Goal: Task Accomplishment & Management: Complete application form

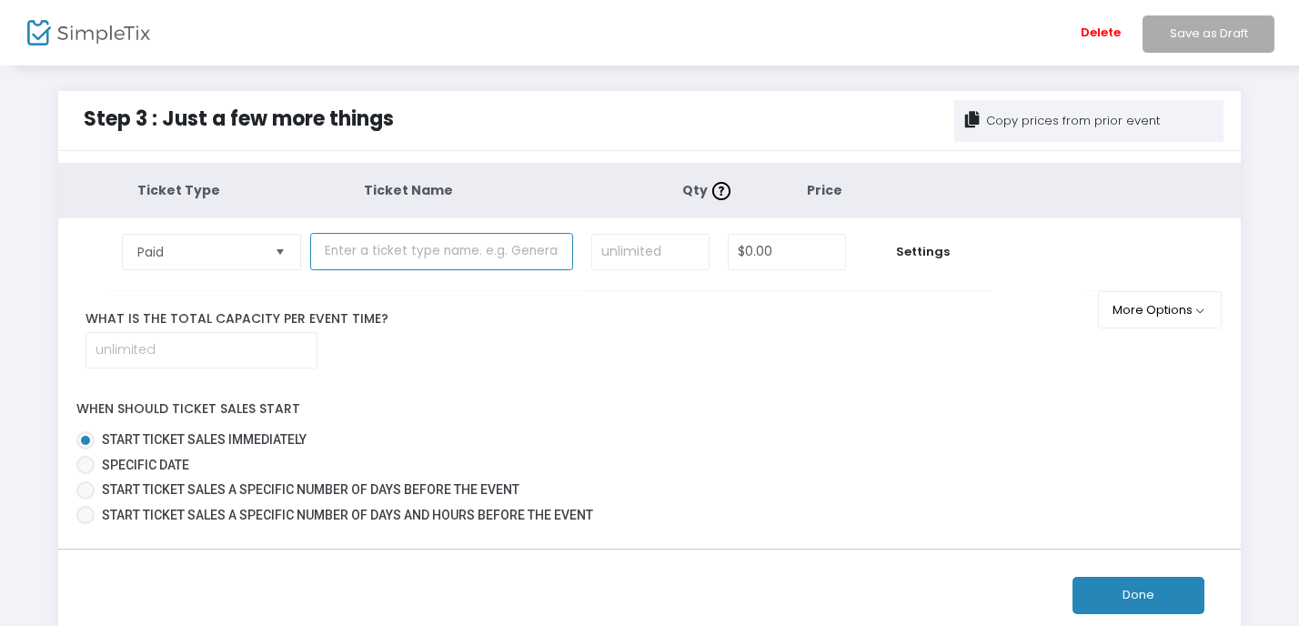
click at [393, 246] on input "text" at bounding box center [441, 251] width 262 height 37
type input "General Admission (21+)"
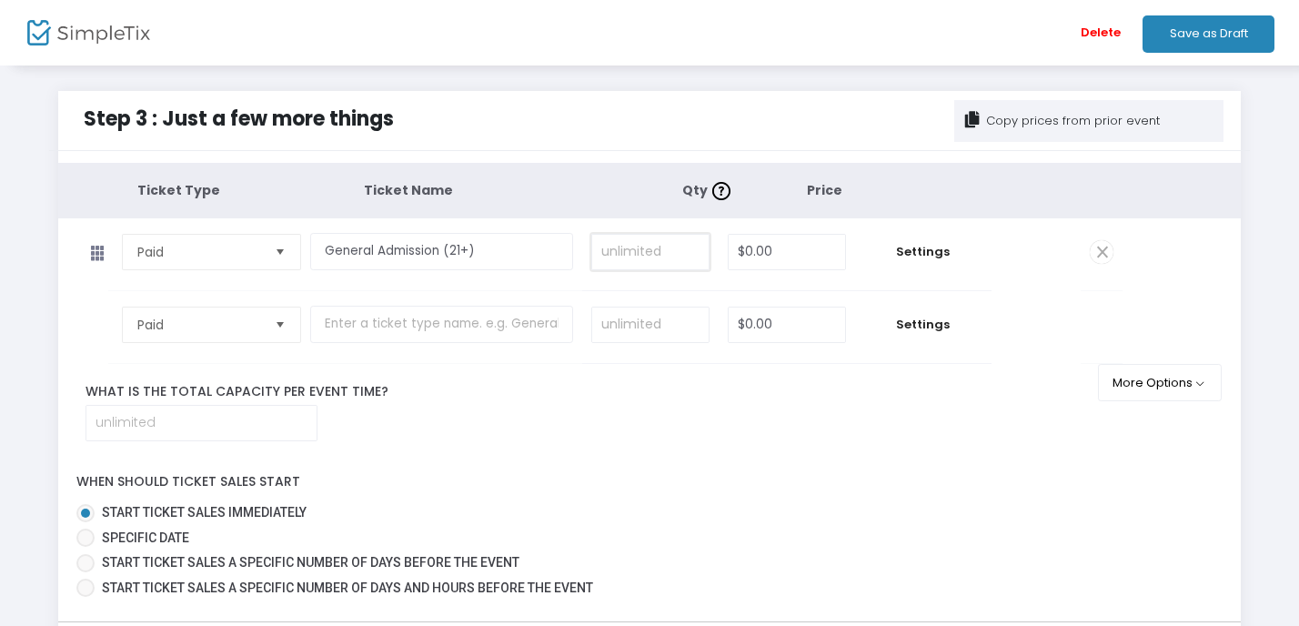
click at [649, 253] on input at bounding box center [650, 252] width 116 height 35
type input "350"
click at [802, 255] on input "0" at bounding box center [787, 252] width 116 height 35
type input "$15.00"
click at [927, 251] on span "Settings" at bounding box center [923, 252] width 118 height 18
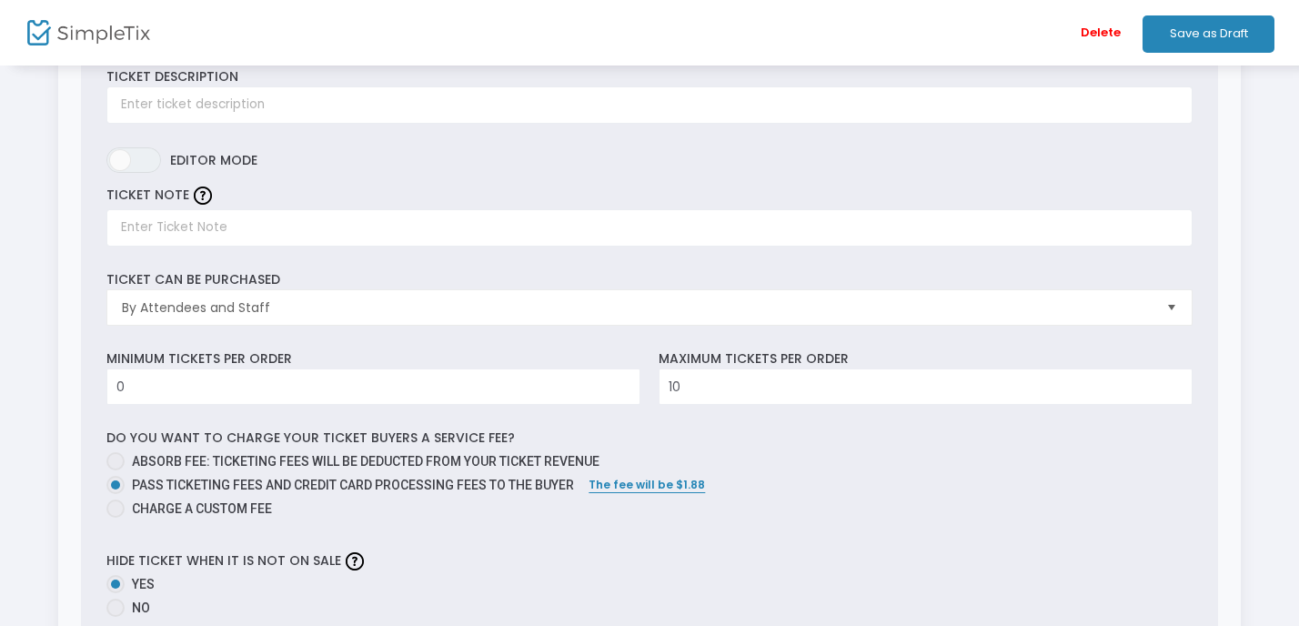
scroll to position [272, 0]
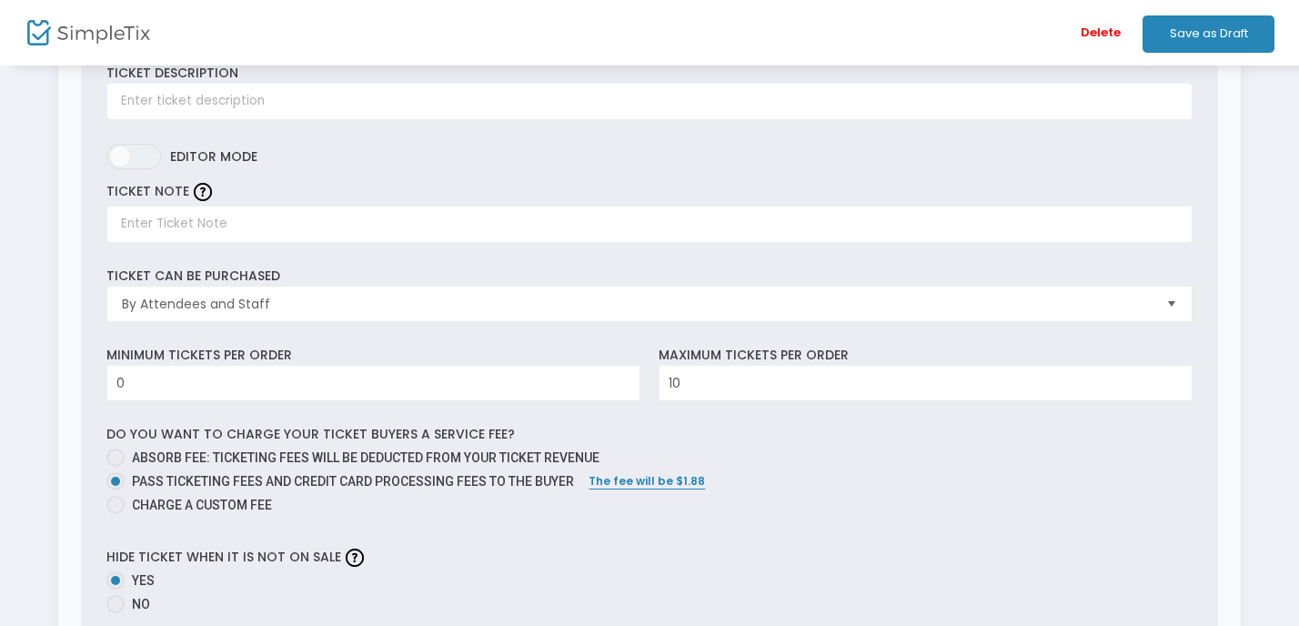
click at [121, 503] on span at bounding box center [115, 505] width 18 height 18
click at [116, 514] on input "Charge a custom fee" at bounding box center [115, 514] width 1 height 1
radio input "true"
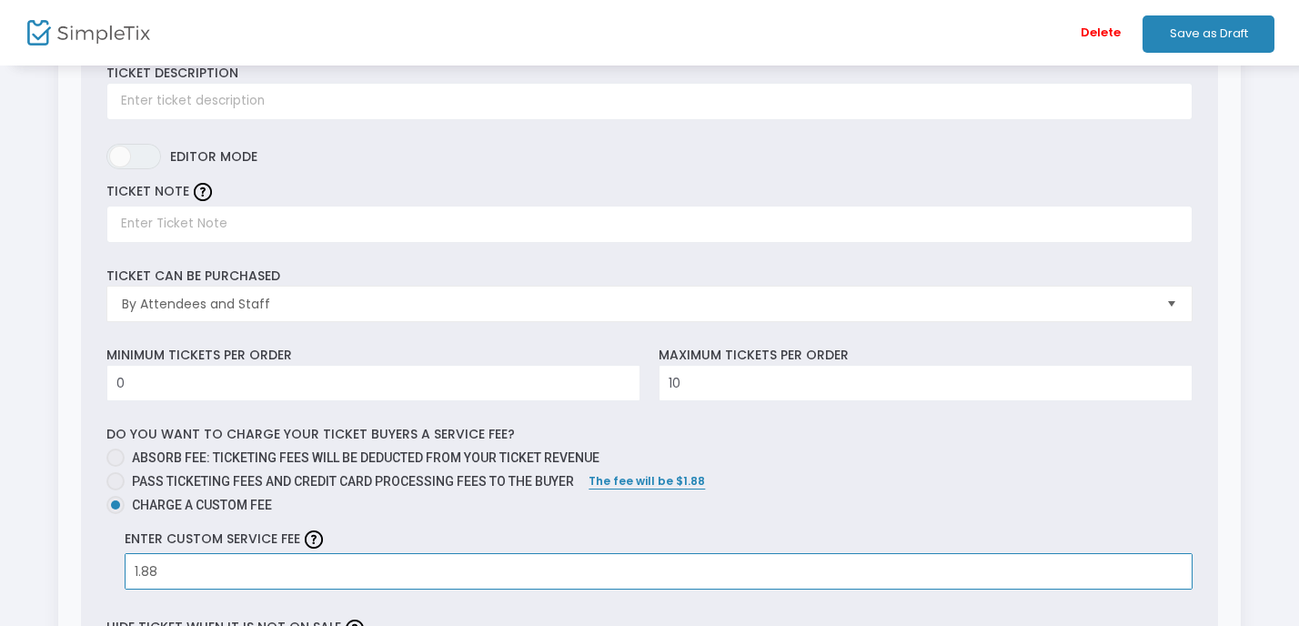
click at [193, 575] on input "1.88" at bounding box center [659, 571] width 1066 height 35
type input "$2.50"
click at [749, 507] on label "Charge a custom fee" at bounding box center [641, 505] width 1071 height 19
click at [116, 514] on input "Charge a custom fee" at bounding box center [115, 514] width 1 height 1
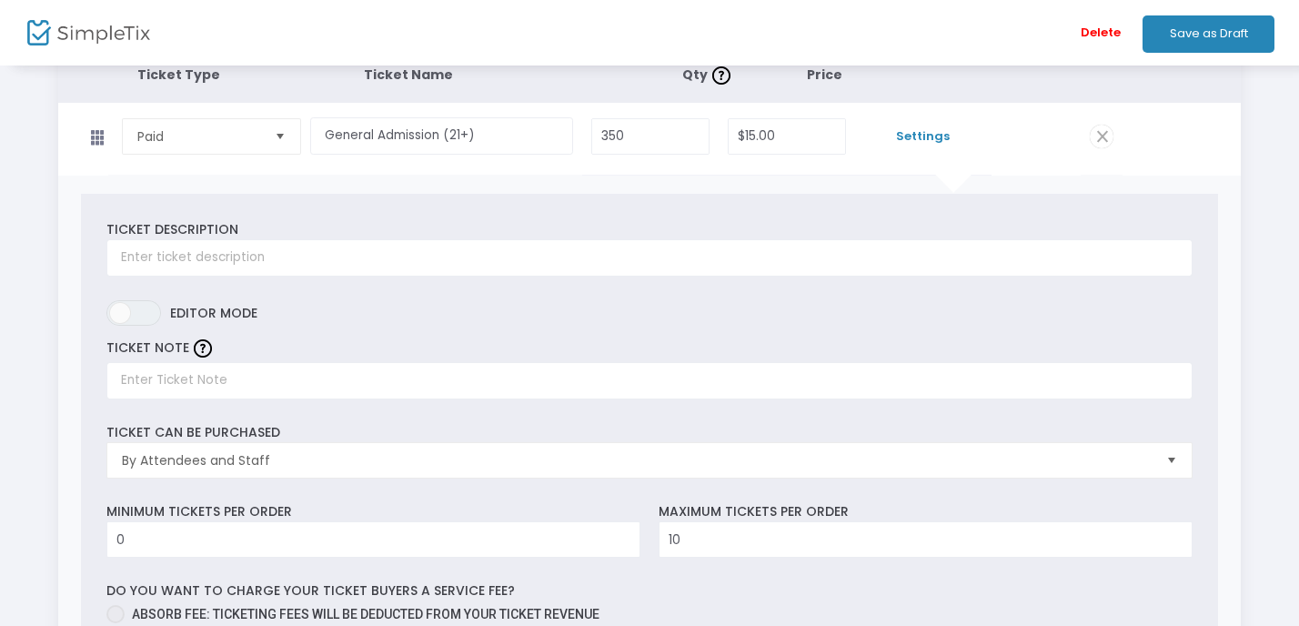
scroll to position [0, 0]
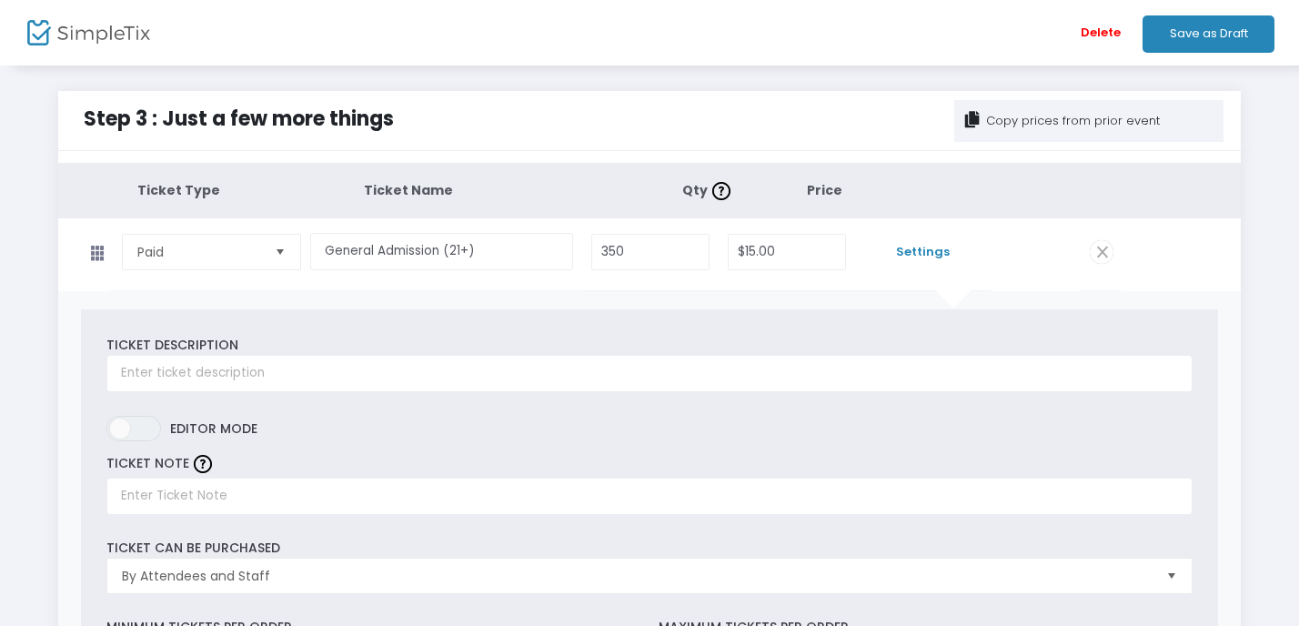
click at [921, 254] on span "Settings" at bounding box center [923, 252] width 118 height 18
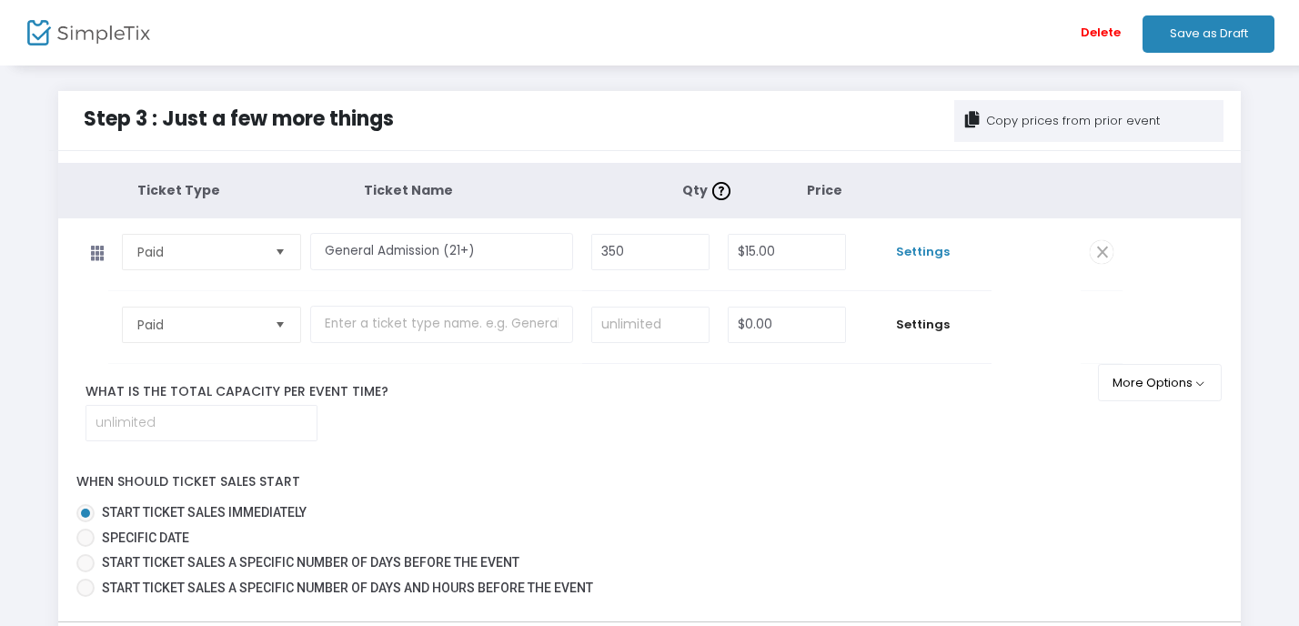
click at [921, 254] on span "Settings" at bounding box center [923, 252] width 118 height 18
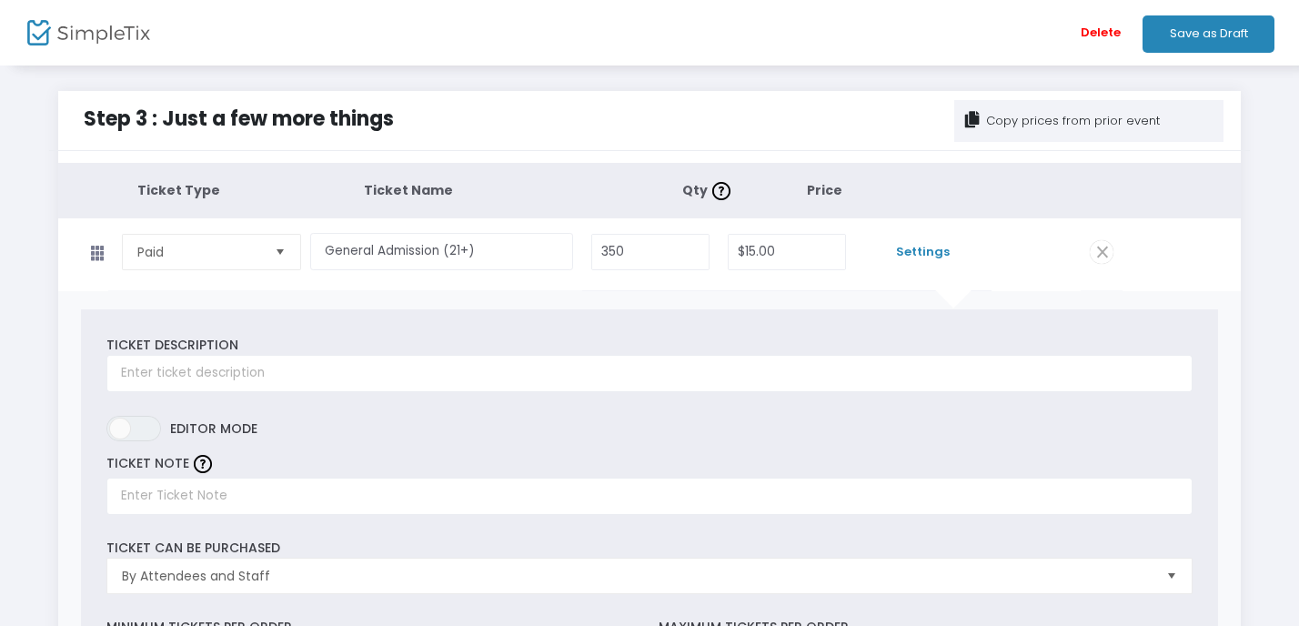
click at [921, 254] on span "Settings" at bounding box center [923, 252] width 118 height 18
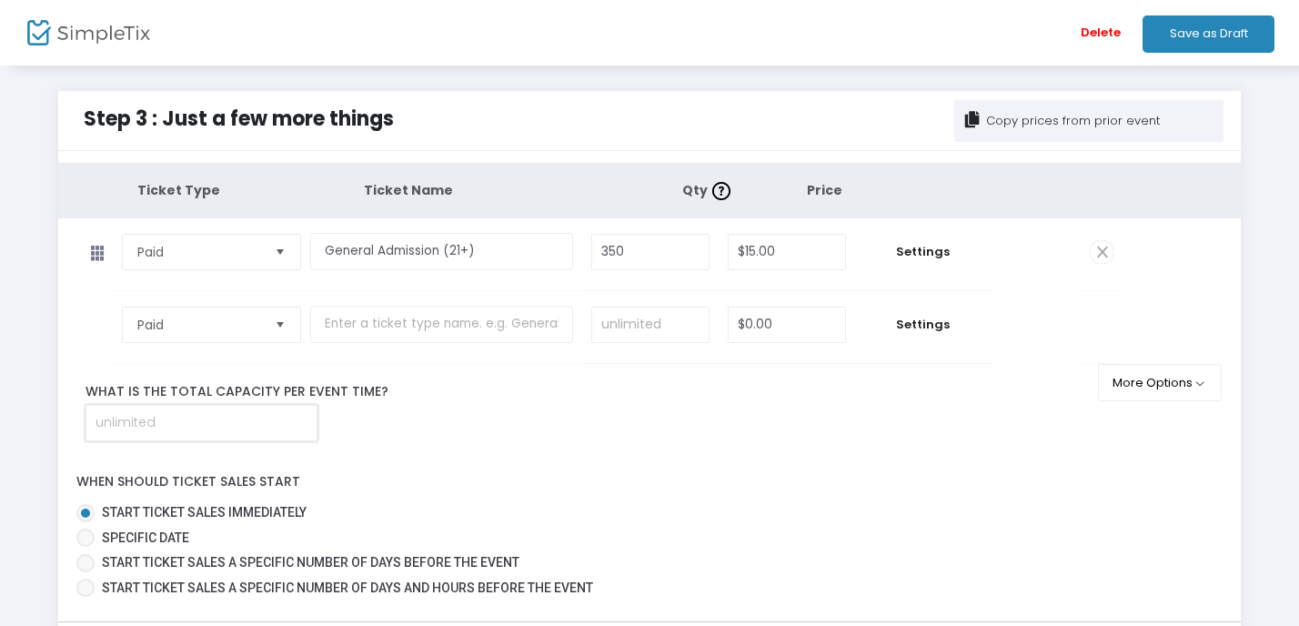
click at [196, 428] on input at bounding box center [201, 423] width 230 height 35
type input "350"
click at [1142, 389] on button "More Options" at bounding box center [1160, 382] width 125 height 37
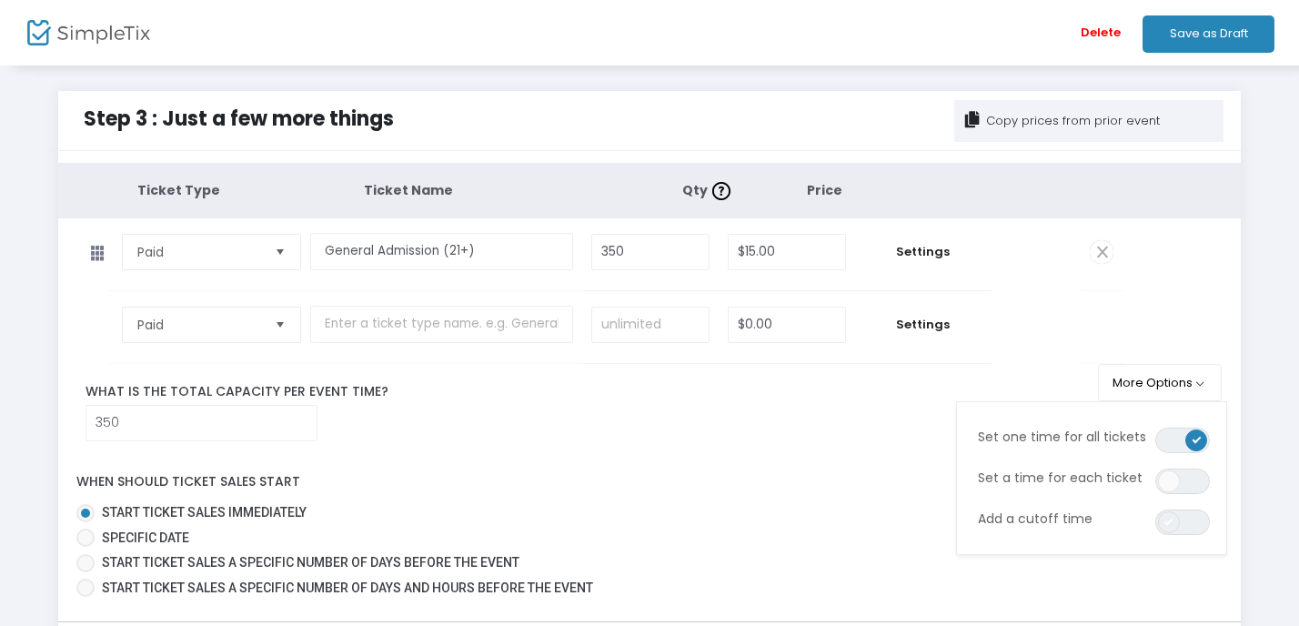
click at [1164, 525] on span at bounding box center [1169, 522] width 22 height 22
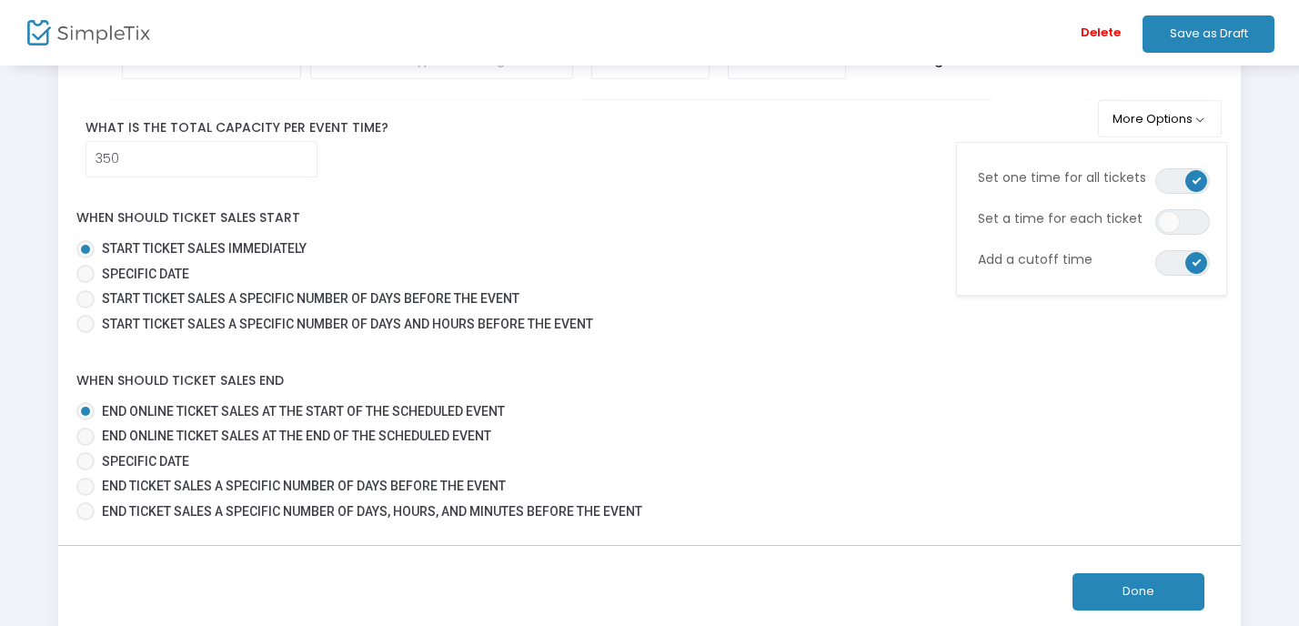
scroll to position [267, 0]
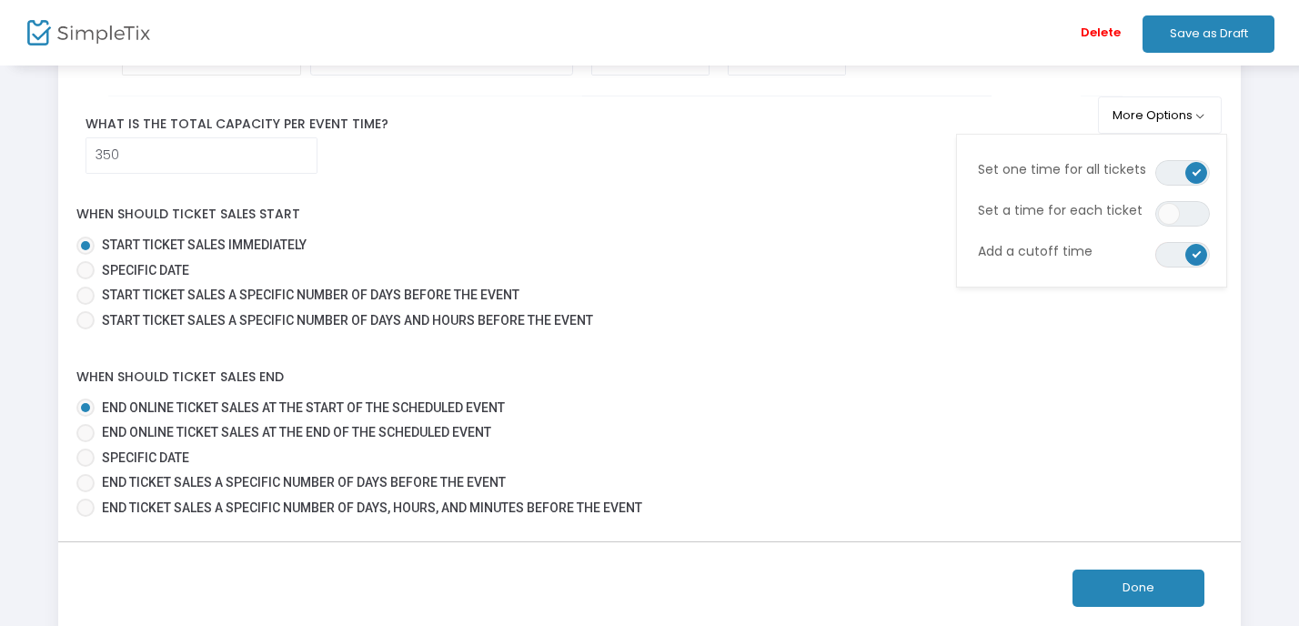
click at [85, 451] on span at bounding box center [85, 458] width 18 height 18
click at [85, 467] on input "Specific Date" at bounding box center [85, 467] width 1 height 1
radio input "true"
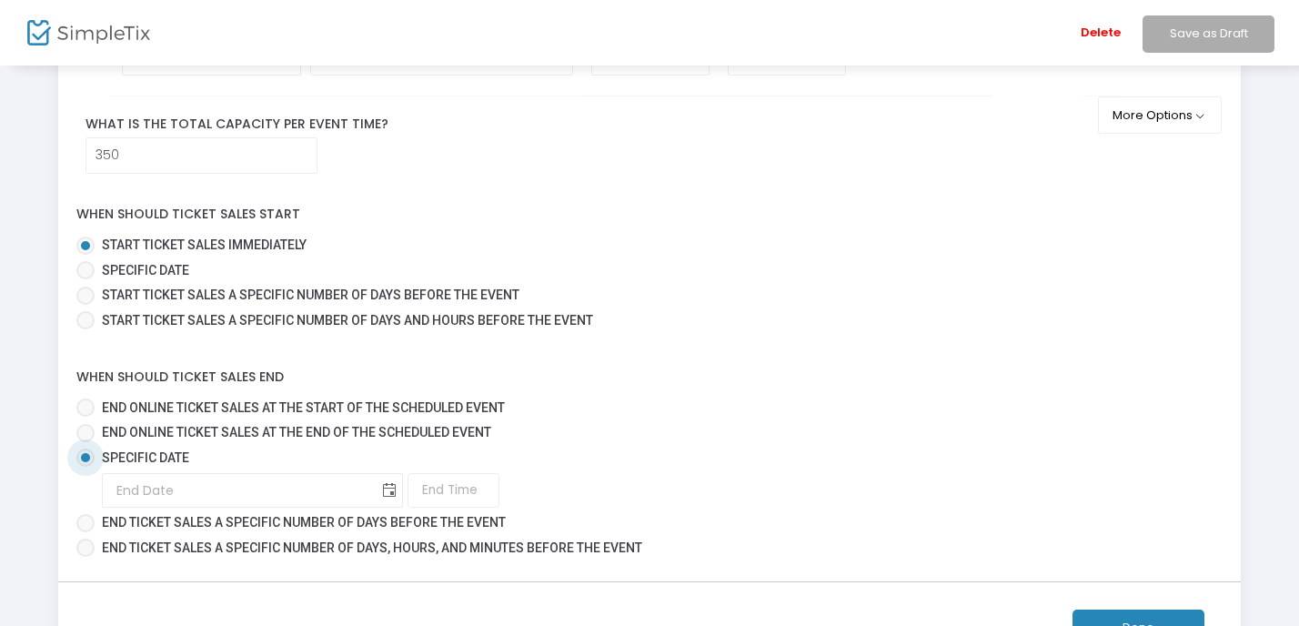
click at [375, 488] on span "Toggle calendar" at bounding box center [390, 491] width 30 height 30
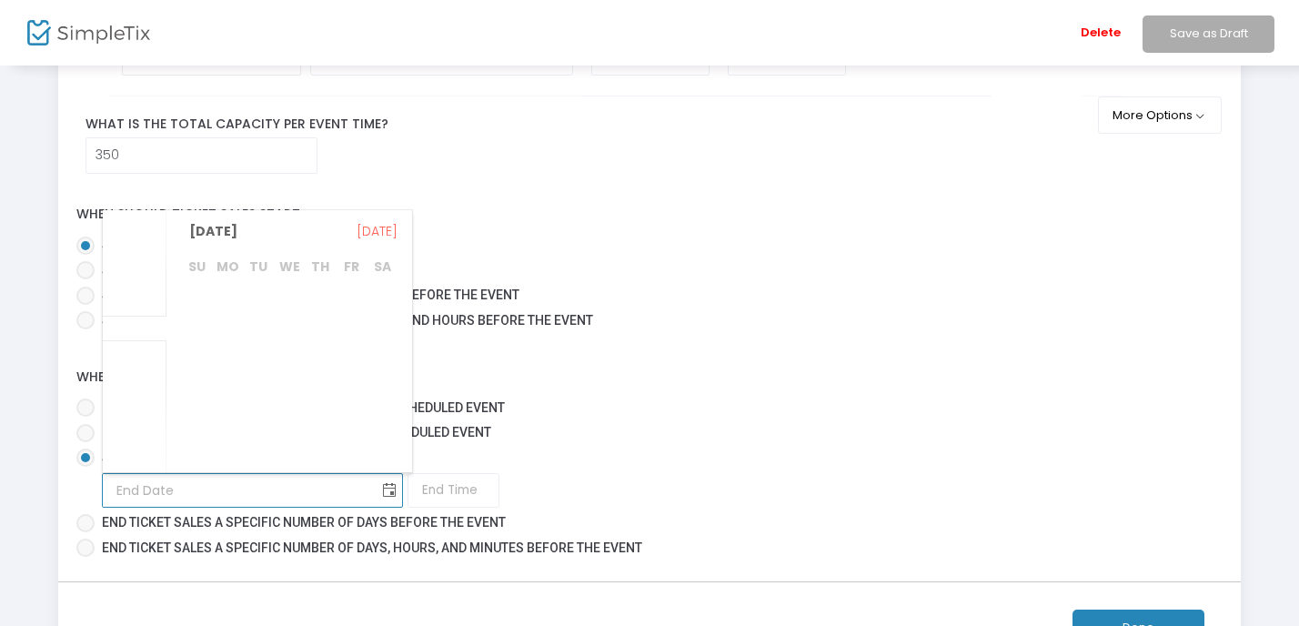
scroll to position [353648, 0]
click at [139, 397] on span "Nov" at bounding box center [135, 405] width 25 height 18
click at [200, 319] on span "2" at bounding box center [196, 319] width 31 height 31
type input "[DATE]"
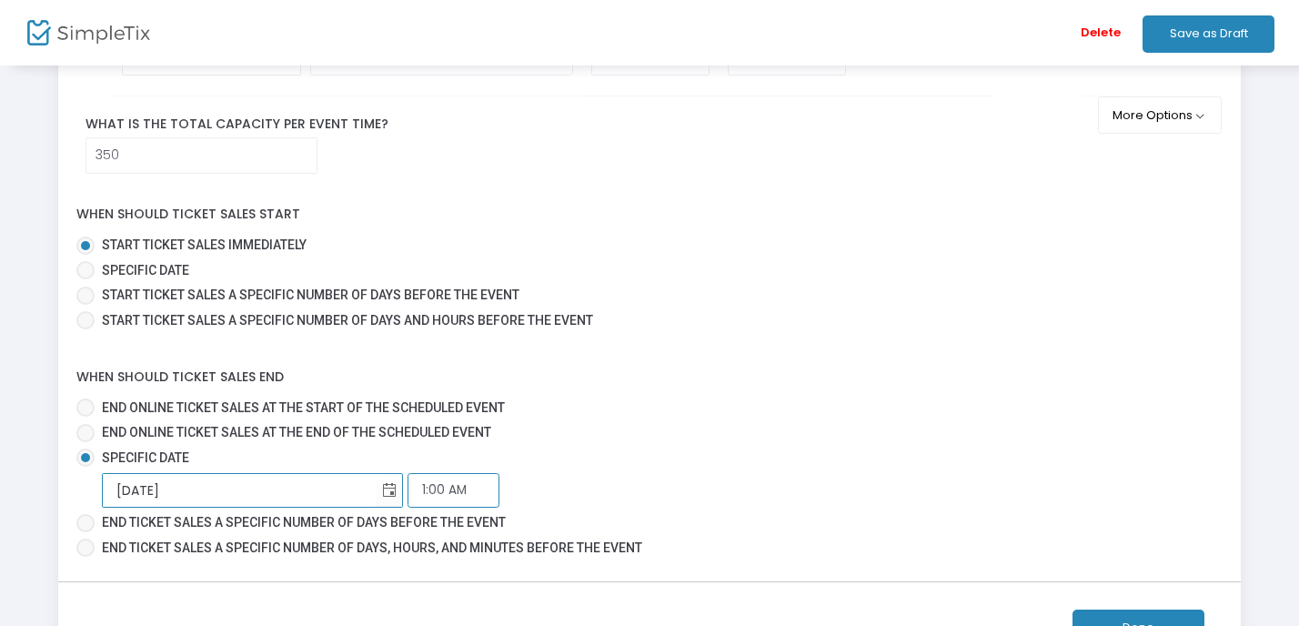
click at [408, 491] on input "1:00 AM" at bounding box center [454, 490] width 92 height 35
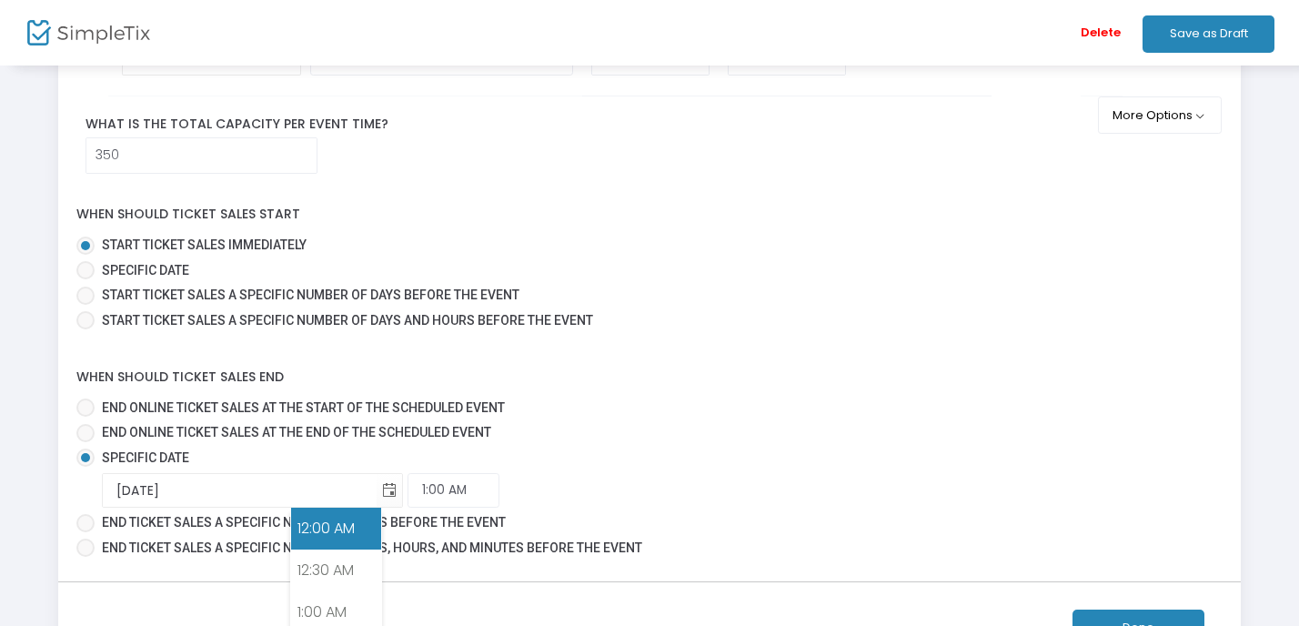
click at [319, 531] on link "12:00 AM" at bounding box center [336, 529] width 90 height 42
type input "12:00 AM"
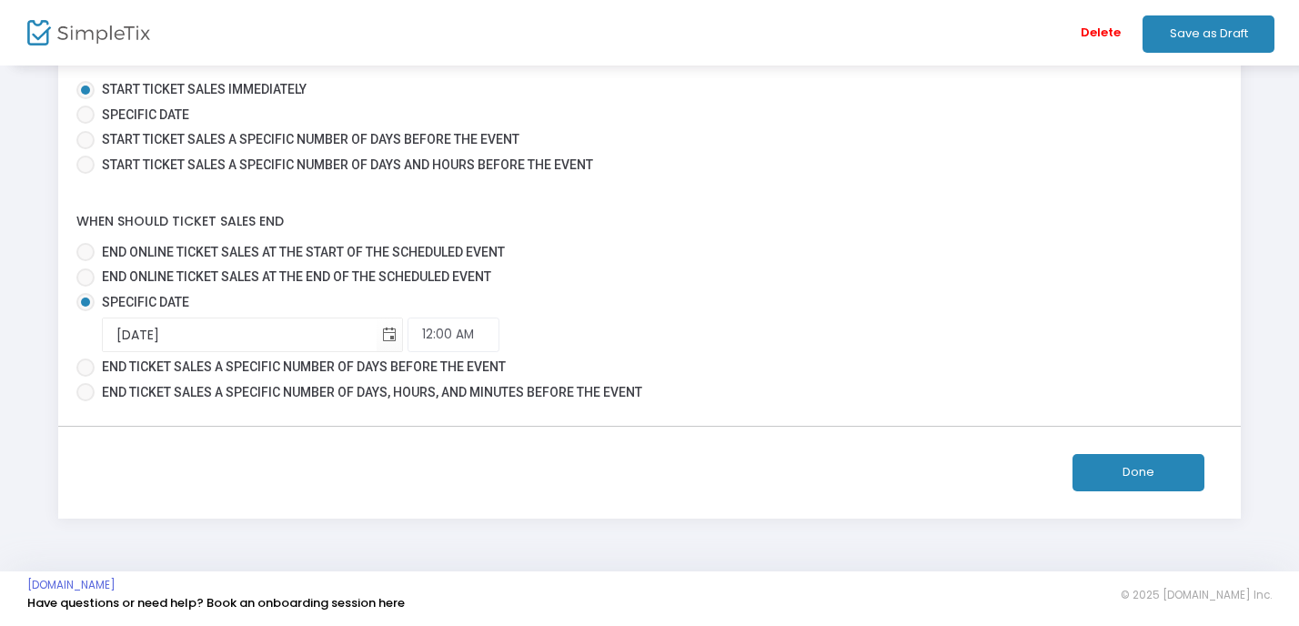
click at [1101, 477] on button "Done" at bounding box center [1139, 472] width 132 height 37
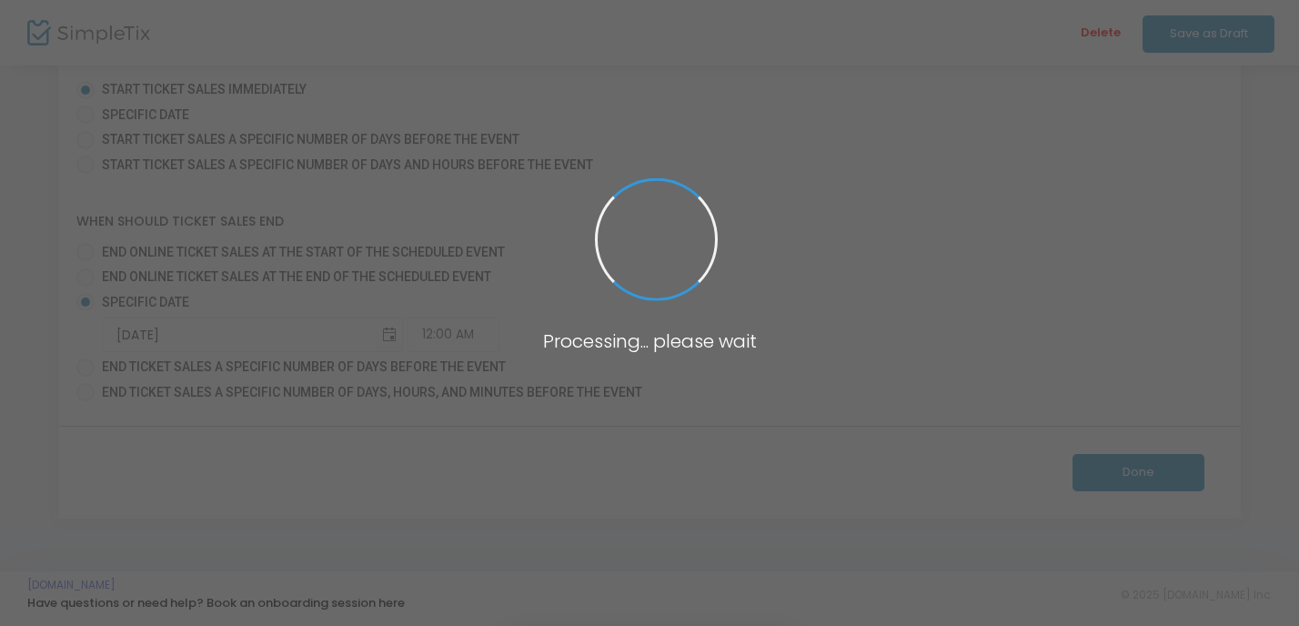
scroll to position [402, 0]
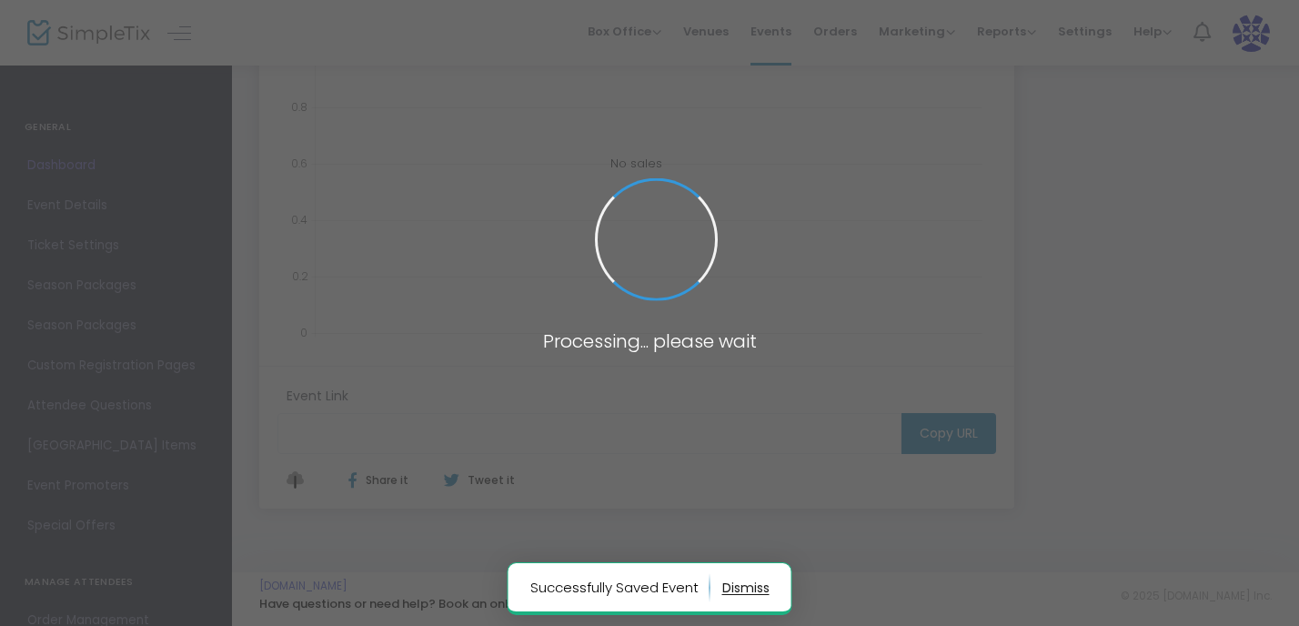
type input "[URL][DOMAIN_NAME]"
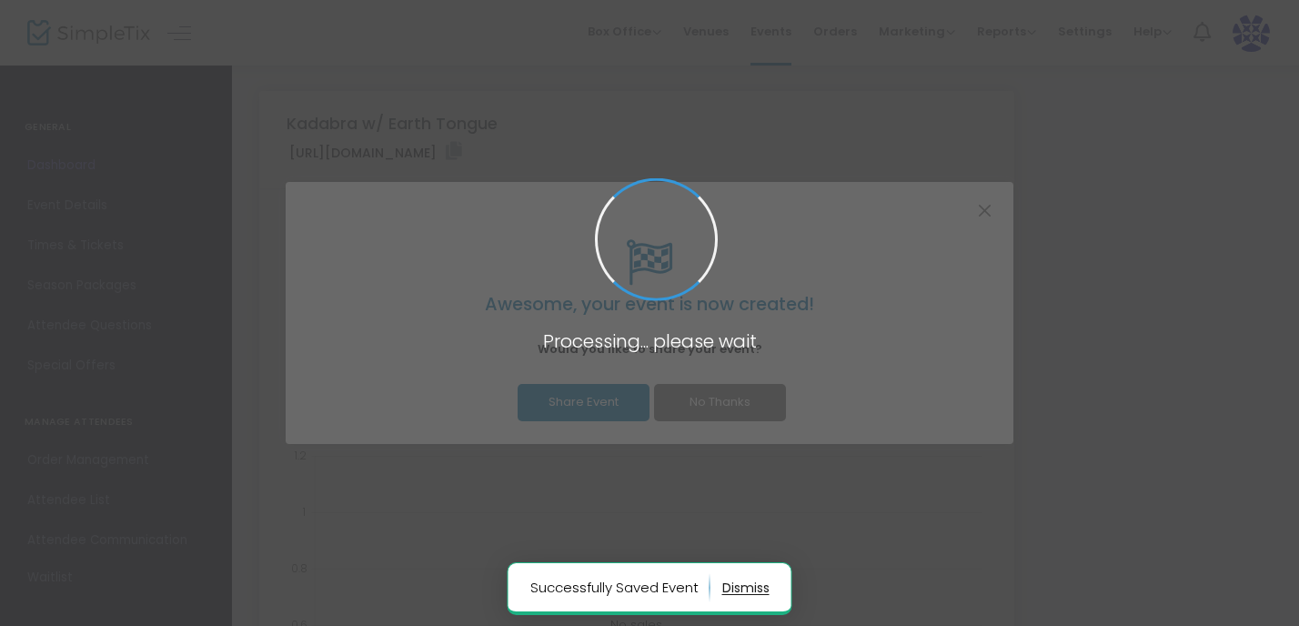
scroll to position [0, 0]
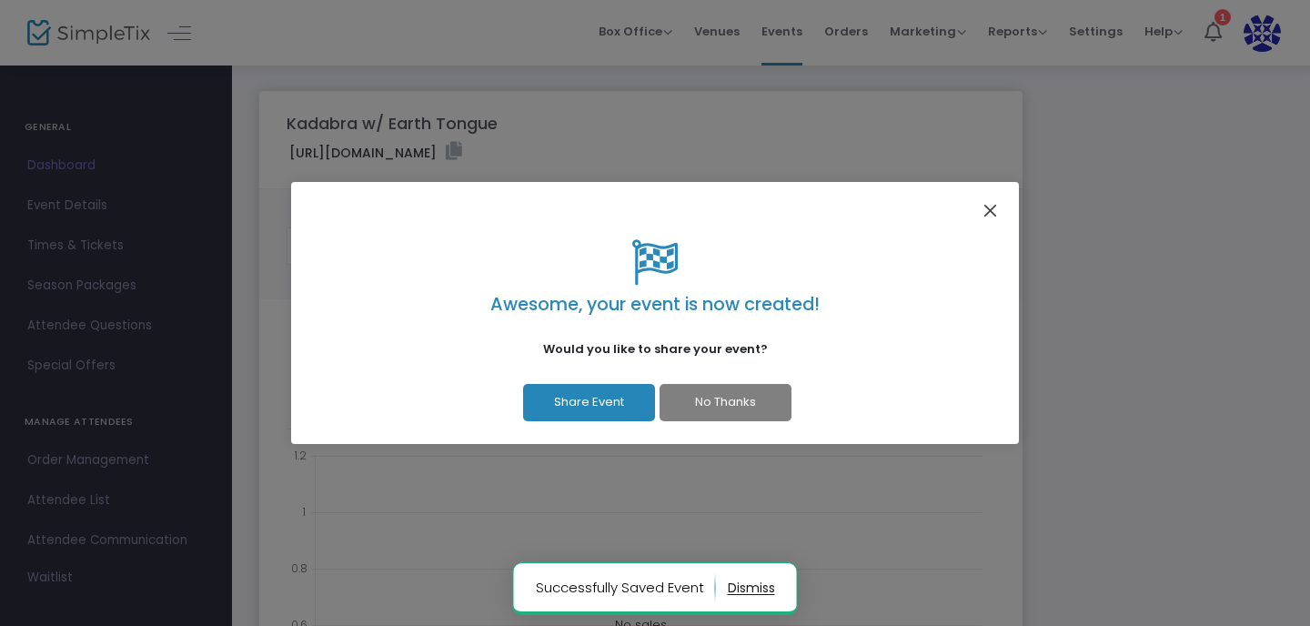
click at [983, 210] on button "Close" at bounding box center [991, 211] width 24 height 24
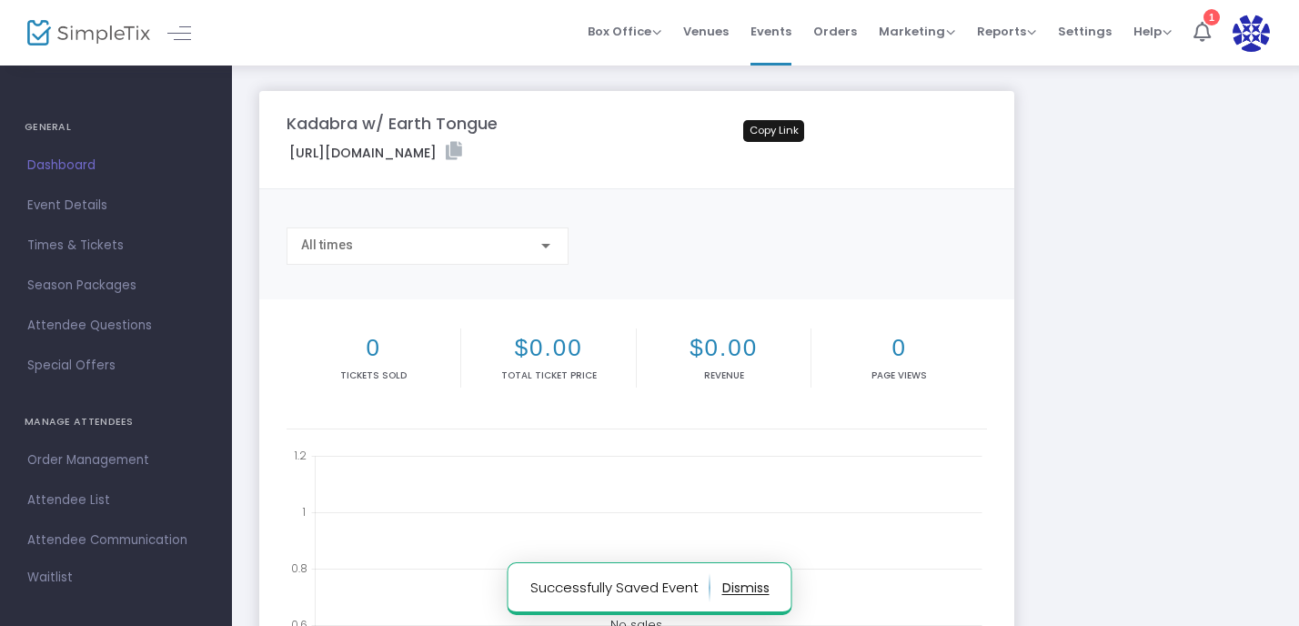
click at [462, 152] on icon at bounding box center [454, 151] width 16 height 18
